Goal: Obtain resource: Download file/media

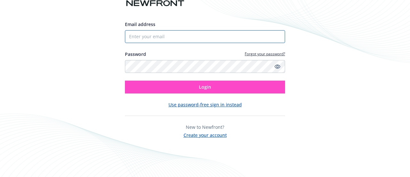
type input "[PERSON_NAME][EMAIL_ADDRESS][DOMAIN_NAME]"
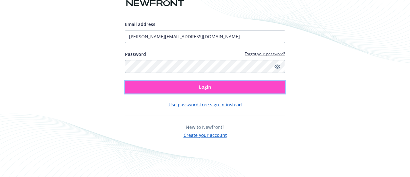
click at [155, 83] on button "Login" at bounding box center [205, 86] width 160 height 13
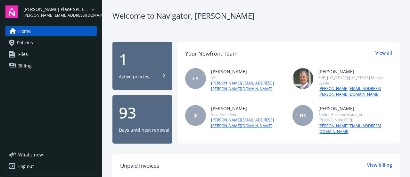
click at [75, 4] on div "[PERSON_NAME] Place SPE LLC [PERSON_NAME][EMAIL_ADDRESS][DOMAIN_NAME] Home Poli…" at bounding box center [51, 88] width 102 height 177
click at [76, 10] on div "[PERSON_NAME] Place SPE LLC [PERSON_NAME][EMAIL_ADDRESS][DOMAIN_NAME]" at bounding box center [59, 12] width 73 height 12
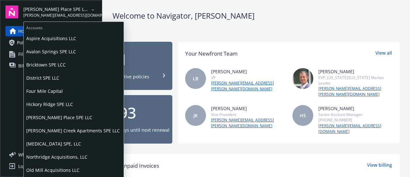
click at [65, 153] on span "Northridge Acquisitions, LLC" at bounding box center [73, 156] width 95 height 13
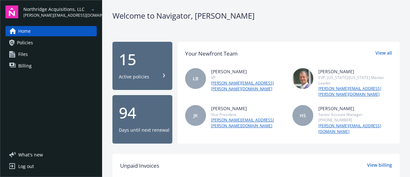
click at [140, 69] on div "15 Active policies" at bounding box center [142, 66] width 47 height 28
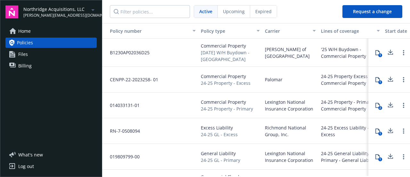
click at [342, 50] on div "'25 W/H Buydown - Commercial Property" at bounding box center [350, 52] width 59 height 13
click at [387, 50] on icon at bounding box center [391, 52] width 8 height 8
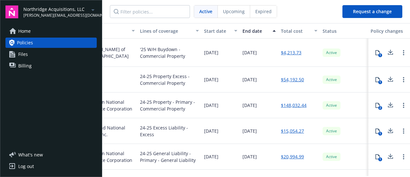
scroll to position [0, 226]
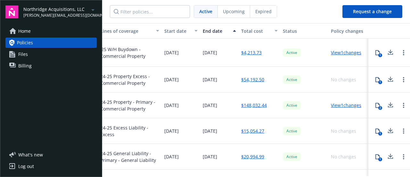
click at [371, 51] on button "1" at bounding box center [377, 52] width 13 height 13
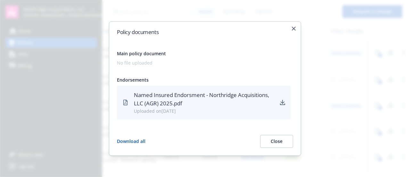
click at [285, 103] on link "download" at bounding box center [283, 103] width 6 height 8
click at [282, 102] on icon "download" at bounding box center [282, 102] width 4 height 4
click at [293, 29] on icon "button" at bounding box center [294, 29] width 4 height 4
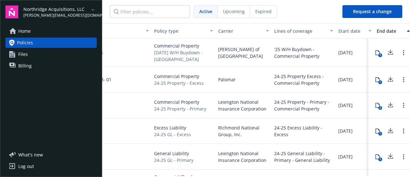
scroll to position [0, 45]
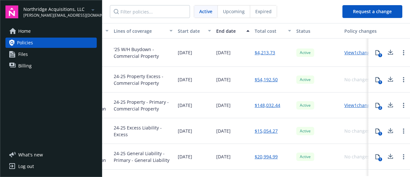
click at [265, 53] on link "$4,213.73" at bounding box center [265, 52] width 21 height 7
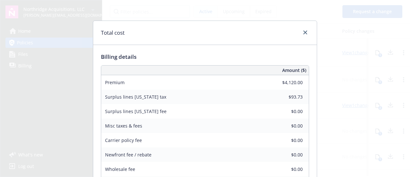
scroll to position [51, 0]
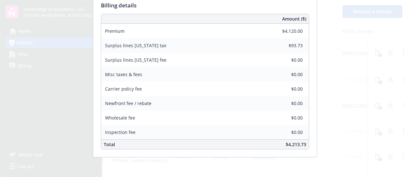
click at [398, 38] on div "Total cost Billing details Amount ($) Premium $4,120.00 Surplus lines Colorado …" at bounding box center [205, 88] width 410 height 177
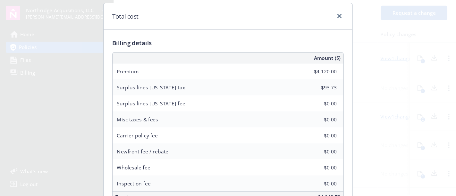
scroll to position [0, 0]
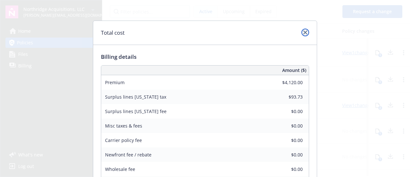
click at [303, 33] on icon "close" at bounding box center [305, 32] width 4 height 4
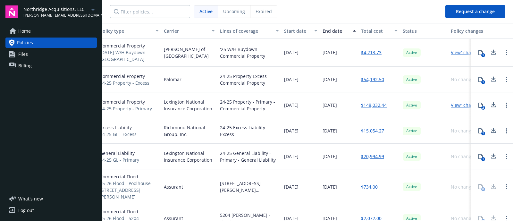
scroll to position [0, 124]
